Goal: Transaction & Acquisition: Purchase product/service

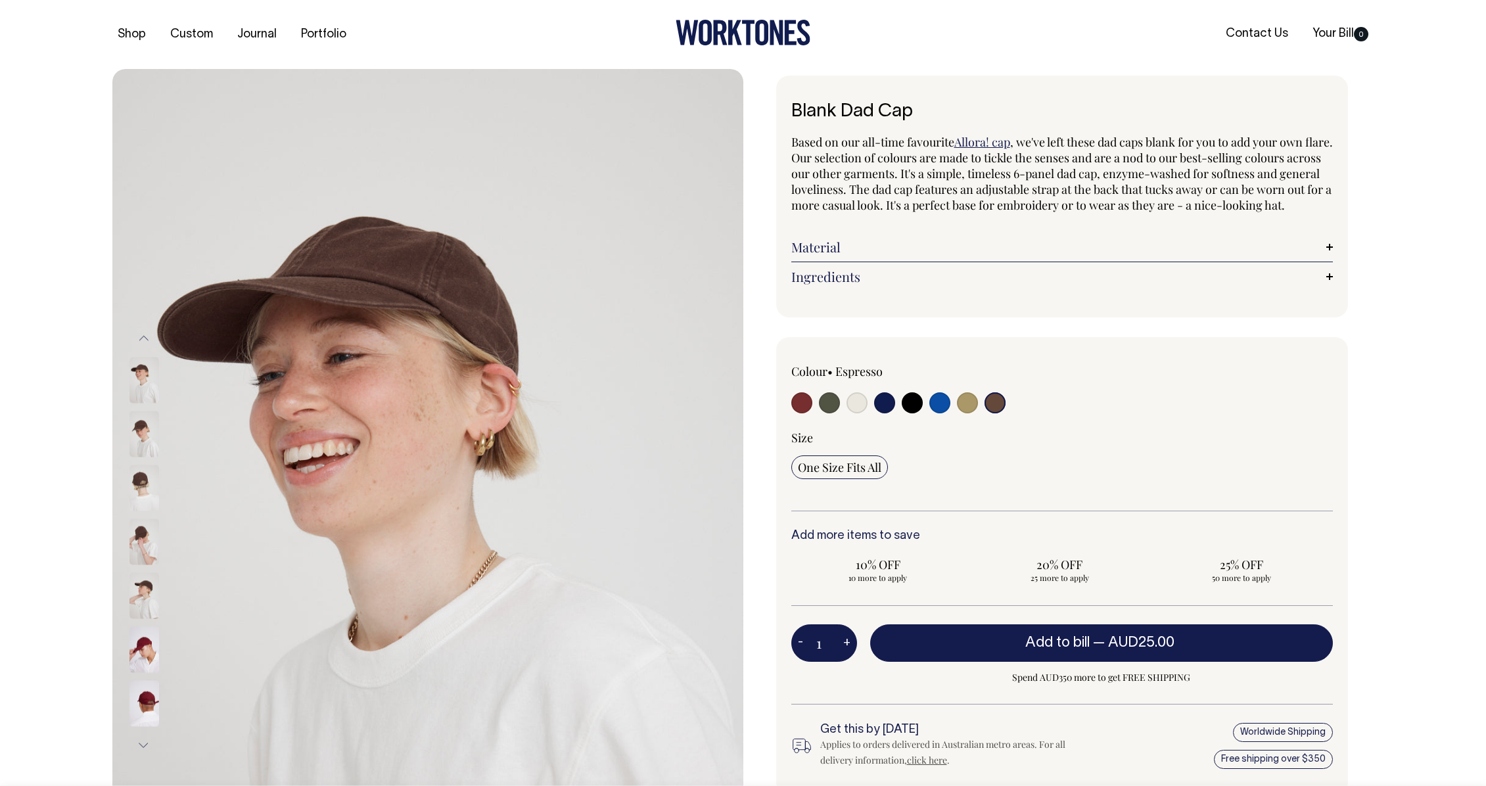
select select "Espresso"
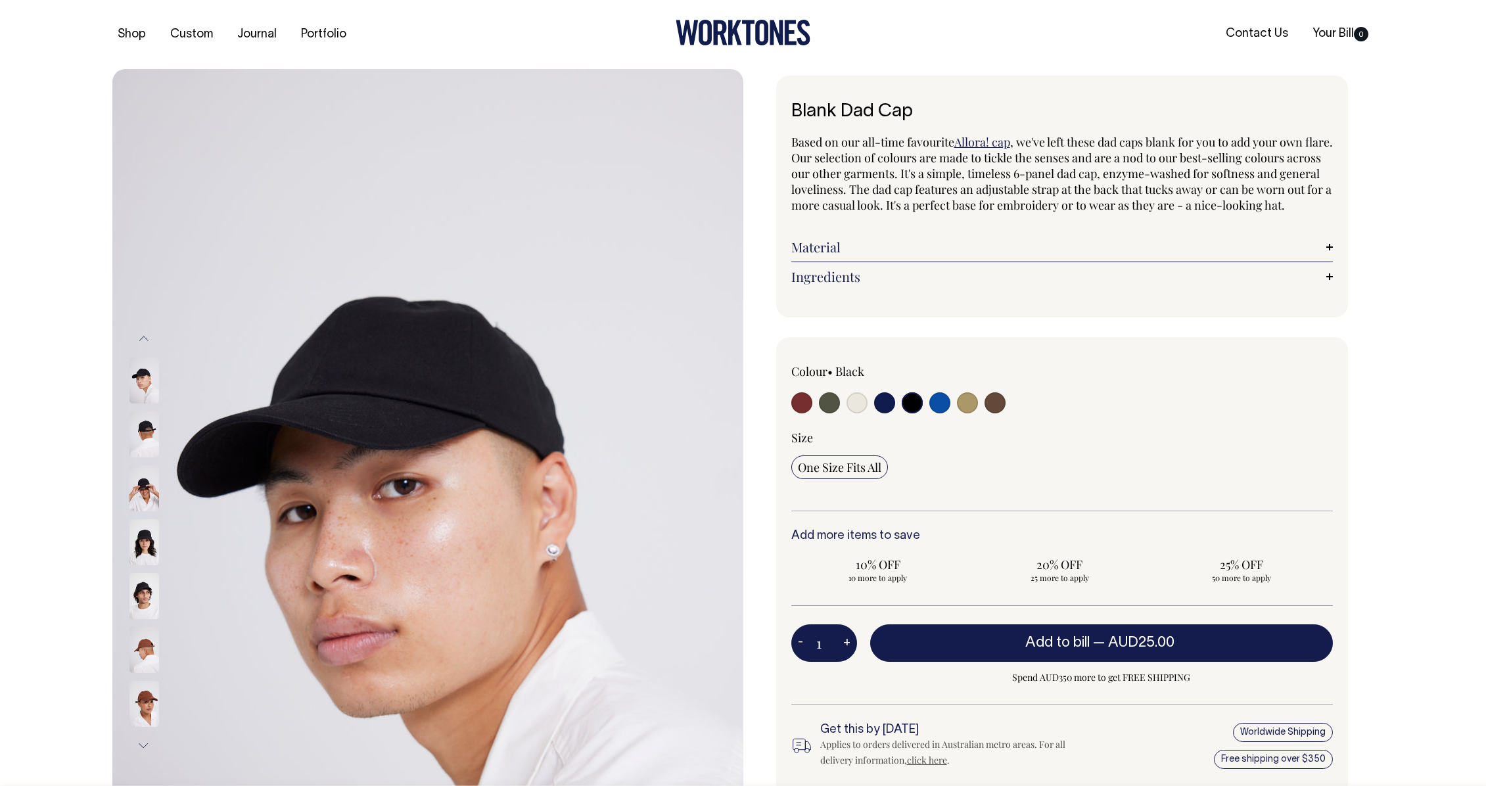
select select "Black"
